Goal: Task Accomplishment & Management: Use online tool/utility

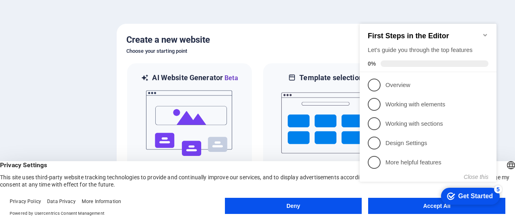
click at [490, 25] on div "First Steps in the Editor Let's guide you through the top features 0%" at bounding box center [428, 48] width 137 height 48
click at [484, 32] on icon "Minimize checklist" at bounding box center [485, 35] width 6 height 6
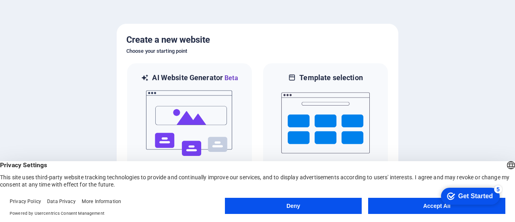
click div "checkmark Get Started 5 First Steps in the Editor Let's guide you through the t…"
click at [418, 211] on button "Accept All" at bounding box center [436, 206] width 137 height 16
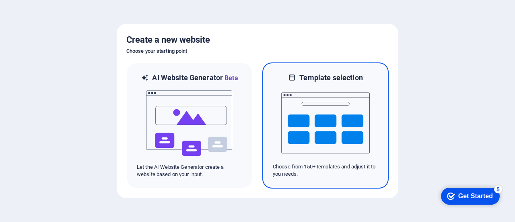
click at [345, 111] on img at bounding box center [325, 122] width 89 height 80
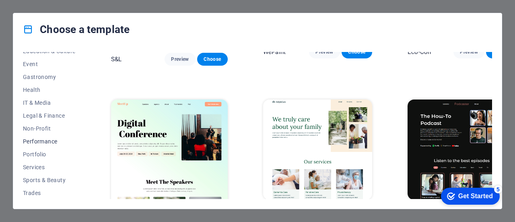
scroll to position [161, 0]
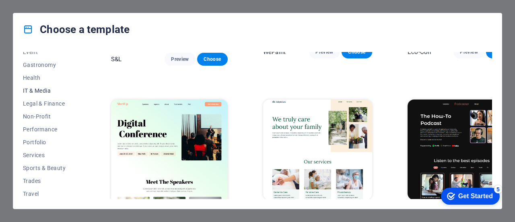
click at [42, 92] on span "IT & Media" at bounding box center [49, 90] width 53 height 6
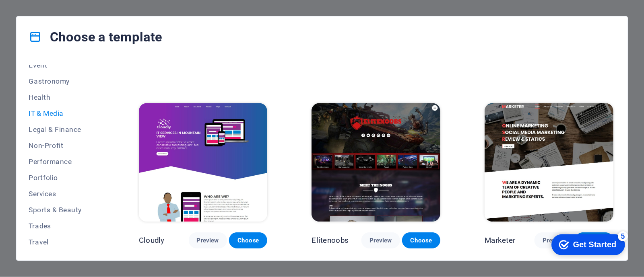
scroll to position [420, 0]
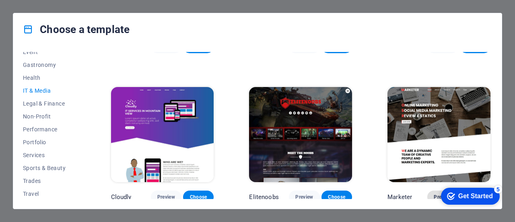
click at [434, 195] on span "Preview" at bounding box center [443, 197] width 18 height 6
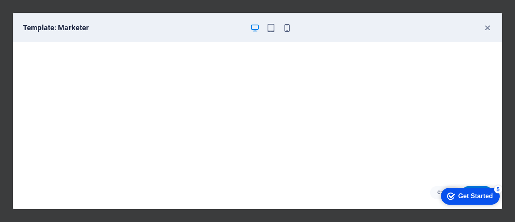
click at [268, 34] on div "Template: Marketer" at bounding box center [257, 27] width 489 height 29
click at [270, 29] on icon "button" at bounding box center [270, 27] width 9 height 9
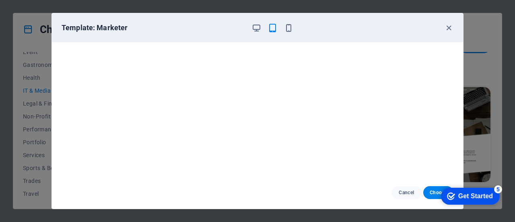
click at [282, 29] on div at bounding box center [273, 28] width 42 height 10
click at [289, 29] on icon "button" at bounding box center [288, 27] width 9 height 9
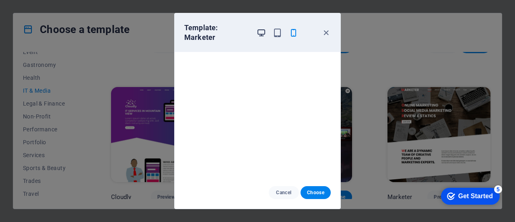
click at [258, 28] on icon "button" at bounding box center [261, 32] width 9 height 9
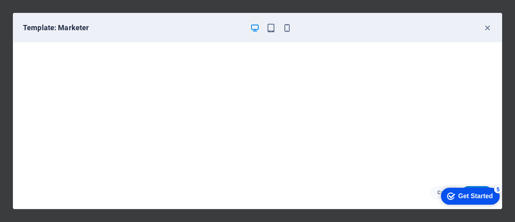
click at [454, 194] on div "checkmark Get Started 5" at bounding box center [470, 196] width 46 height 8
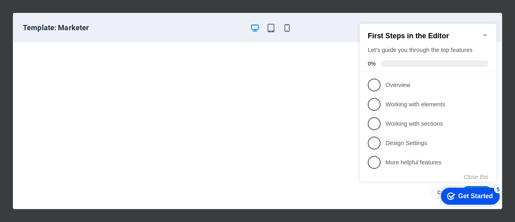
click div "checkmark Get Started 5 First Steps in the Editor Let's guide you through the t…"
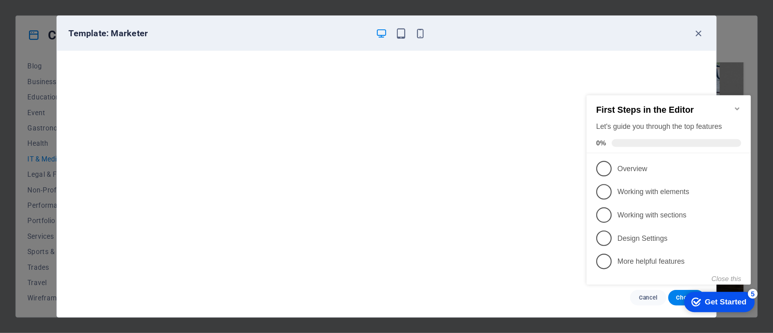
scroll to position [420, 0]
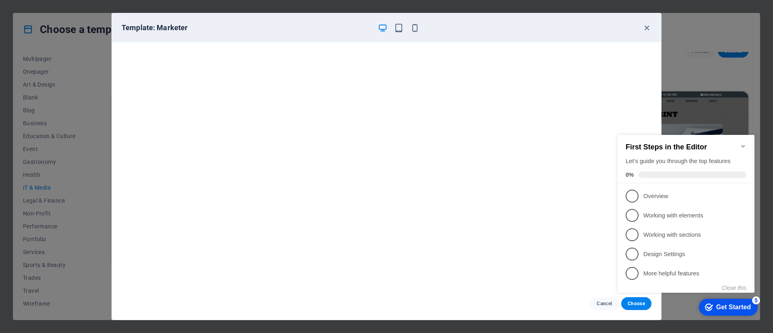
click div "checkmark Get Started 5 First Steps in the Editor Let's guide you through the t…"
click at [515, 143] on icon "Minimize checklist" at bounding box center [743, 146] width 6 height 6
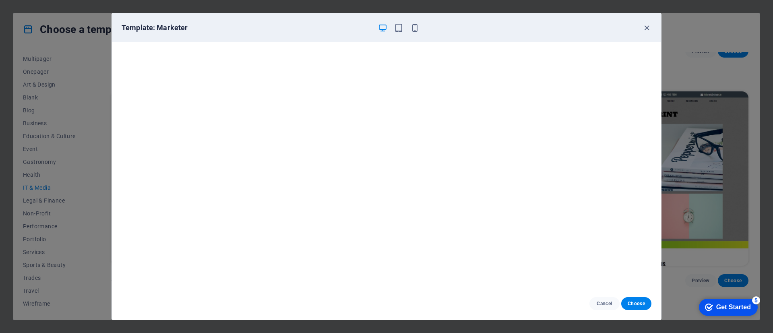
click div "checkmark Get Started 5 First Steps in the Editor Let's guide you through the t…"
click at [515, 221] on span "Choose" at bounding box center [635, 303] width 17 height 6
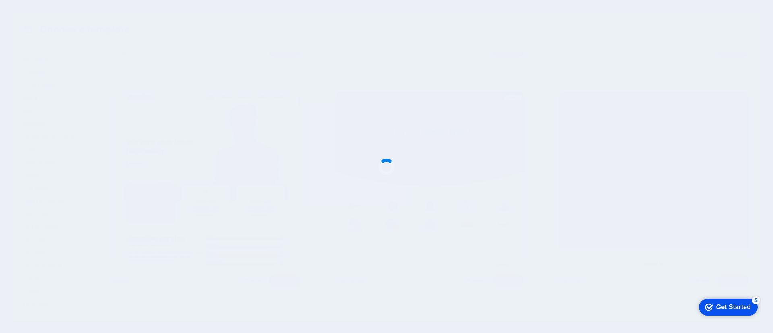
scroll to position [623, 0]
